Goal: Submit feedback/report problem: Submit feedback/report problem

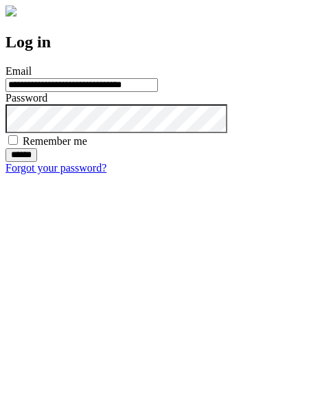
type input "**********"
click at [37, 162] on input "******" at bounding box center [21, 155] width 32 height 14
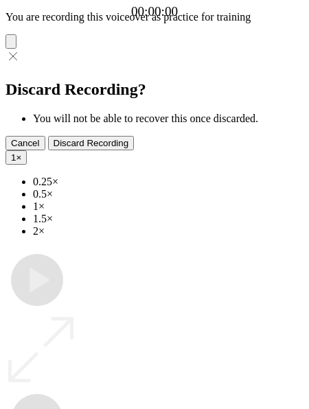
type input "**********"
